Goal: Find specific page/section: Find specific page/section

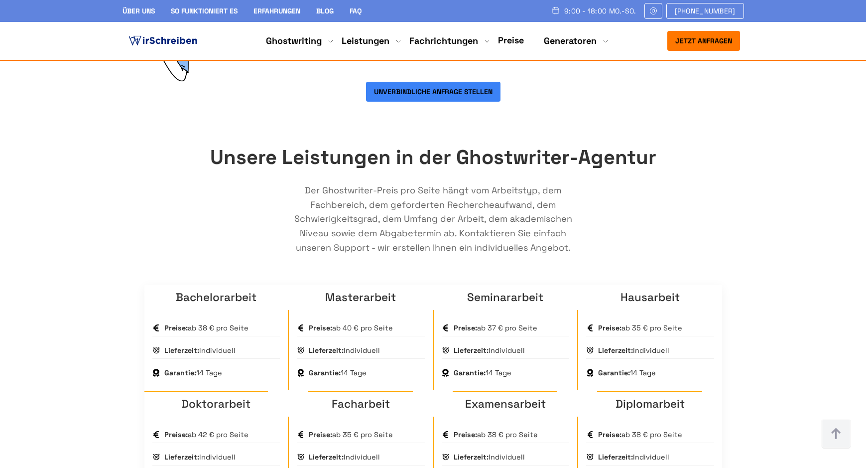
scroll to position [554, 0]
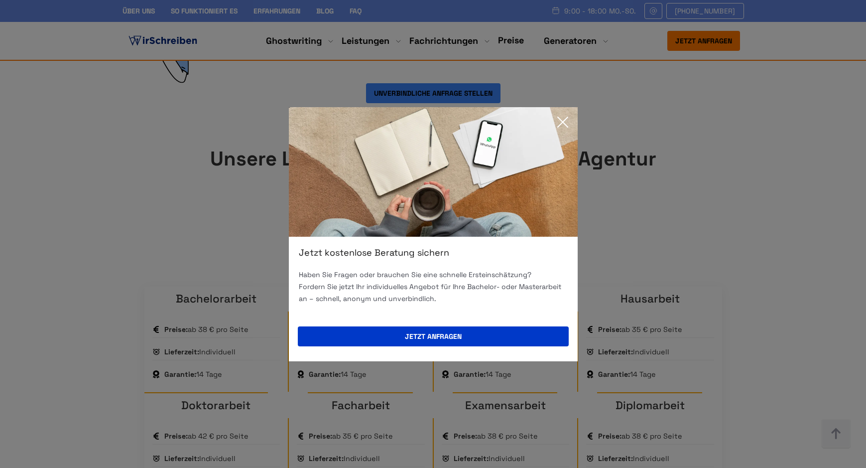
click at [555, 120] on icon at bounding box center [563, 122] width 20 height 20
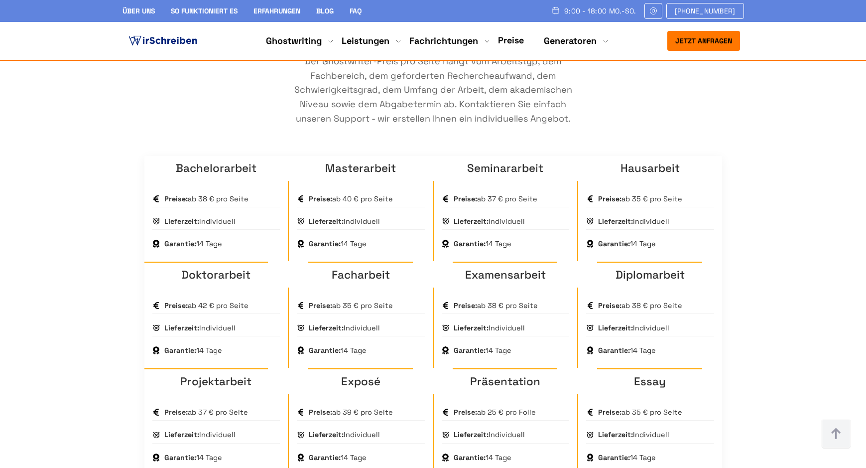
scroll to position [683, 0]
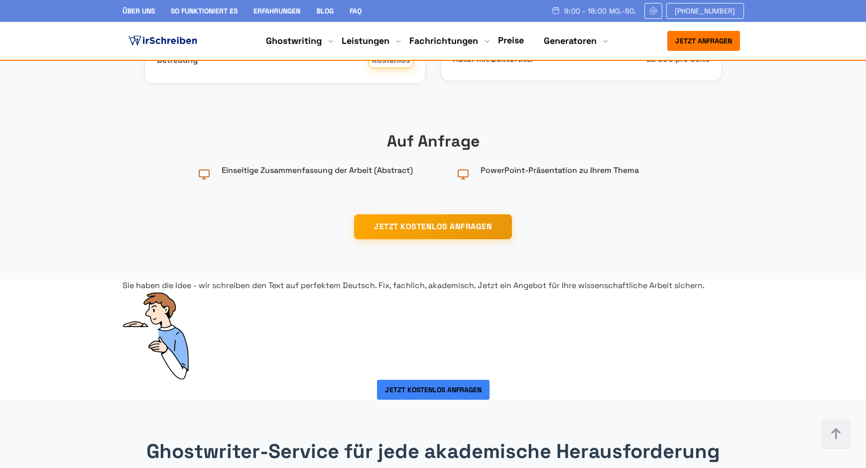
scroll to position [1524, 0]
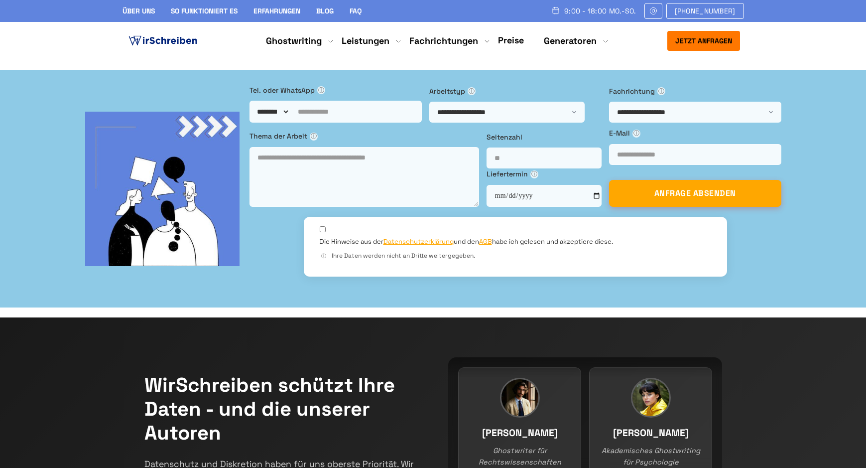
scroll to position [0, 0]
